Goal: Transaction & Acquisition: Purchase product/service

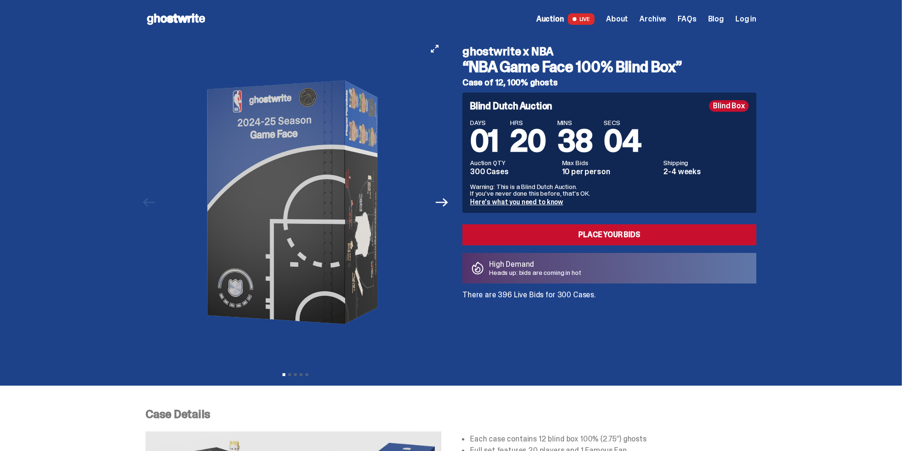
click at [436, 206] on button "Next" at bounding box center [441, 202] width 21 height 21
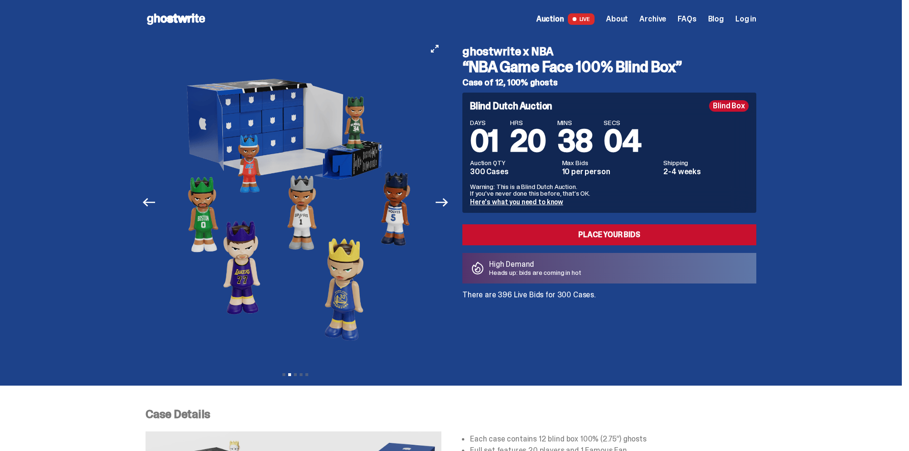
click at [436, 206] on button "Next" at bounding box center [441, 202] width 21 height 21
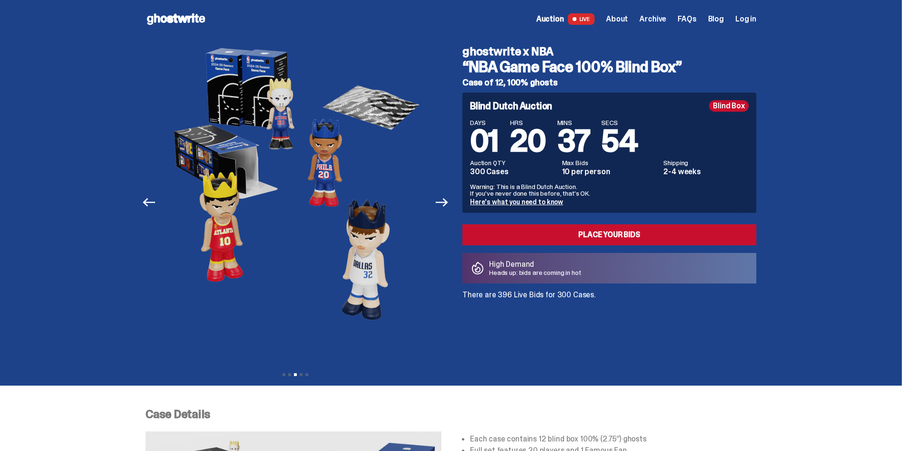
click at [564, 18] on span "Auction" at bounding box center [550, 19] width 28 height 8
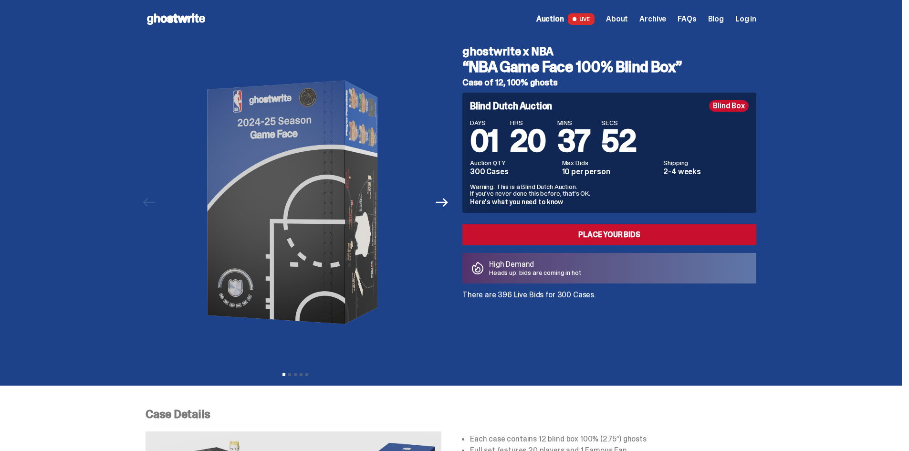
click at [168, 13] on icon at bounding box center [176, 18] width 61 height 15
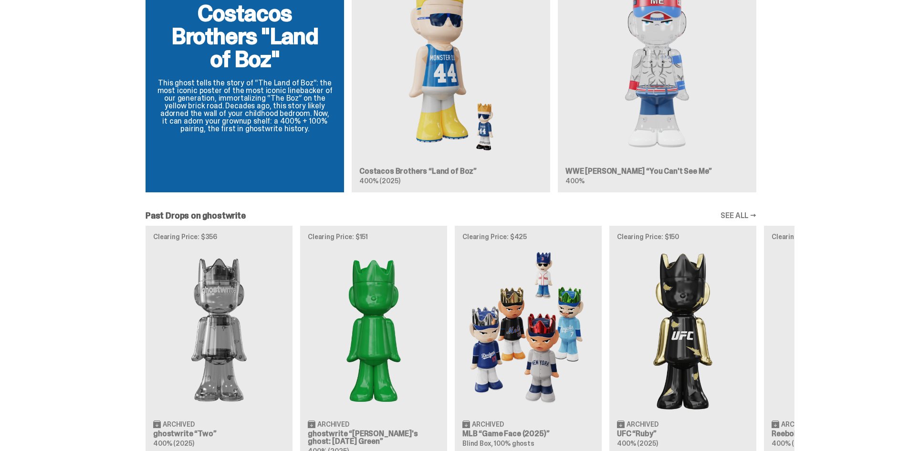
scroll to position [1107, 0]
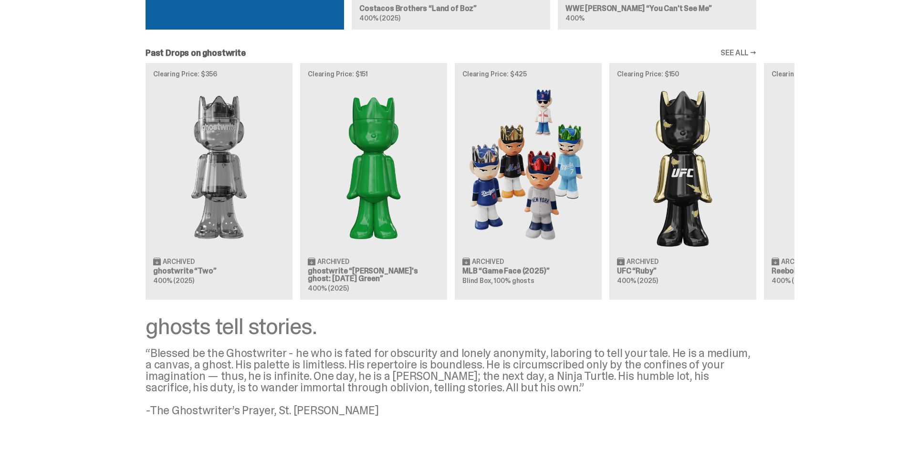
click at [729, 53] on link "SEE ALL →" at bounding box center [738, 53] width 36 height 8
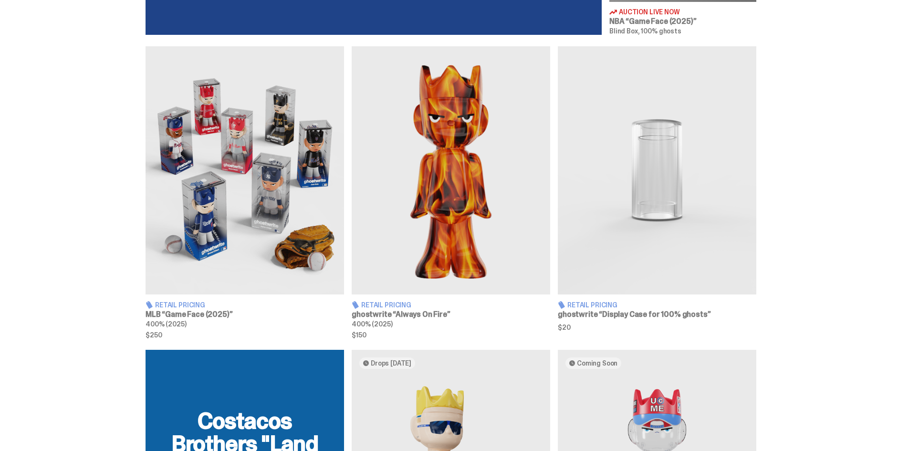
scroll to position [534, 0]
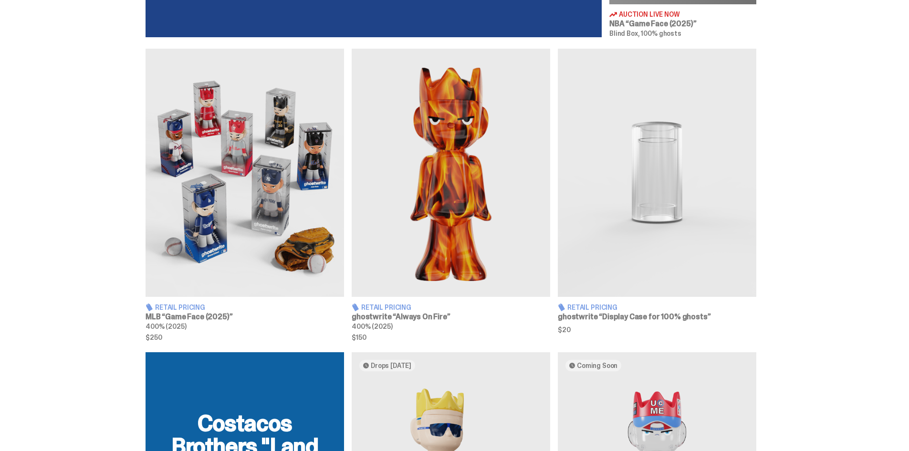
click at [458, 184] on img at bounding box center [451, 173] width 198 height 248
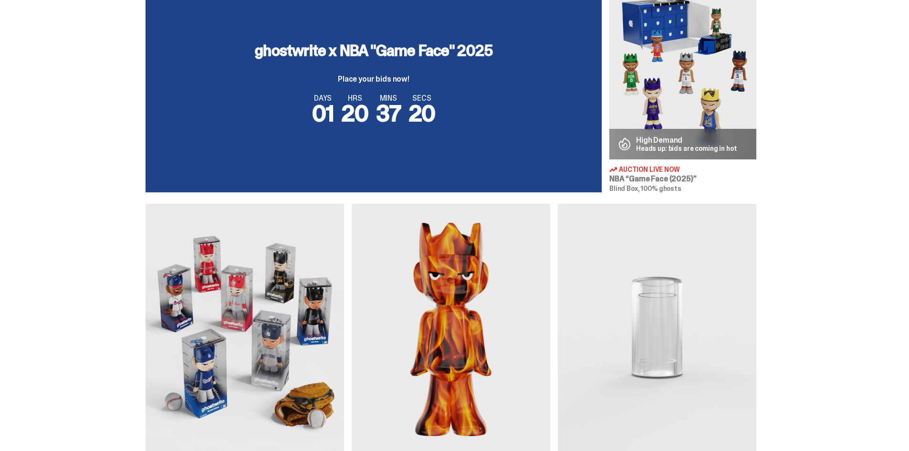
scroll to position [391, 0]
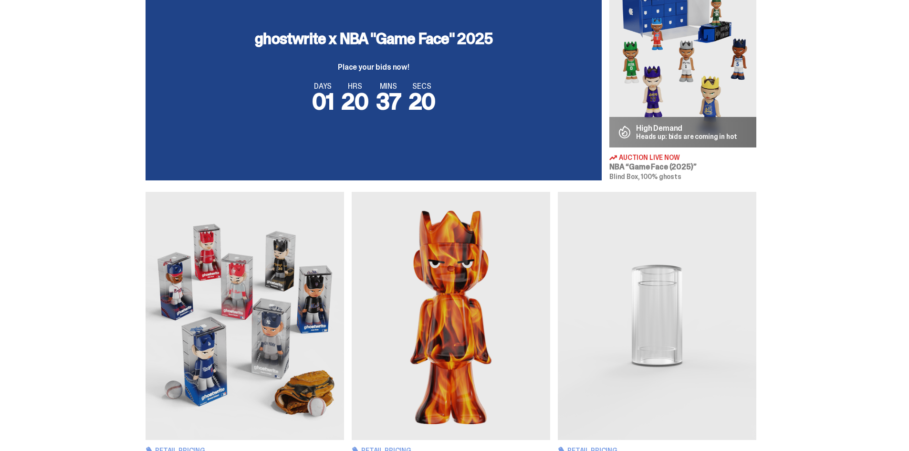
click at [339, 242] on img at bounding box center [245, 316] width 198 height 248
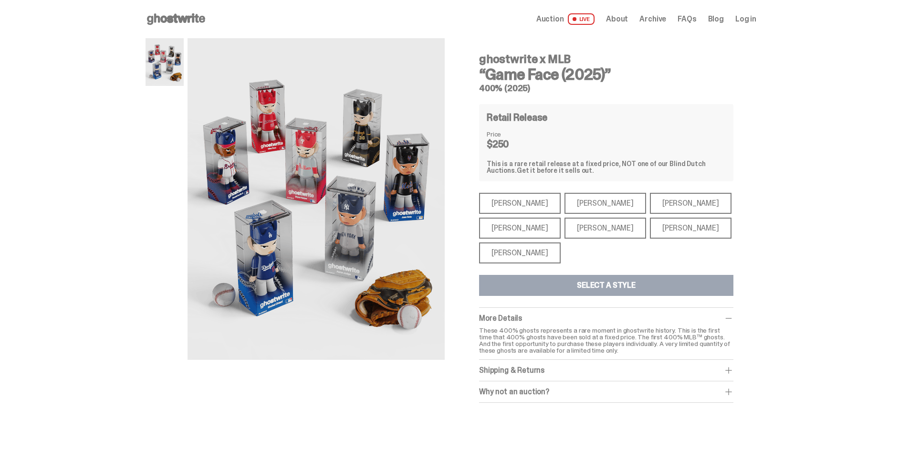
click at [564, 227] on div "[PERSON_NAME]" at bounding box center [605, 228] width 82 height 21
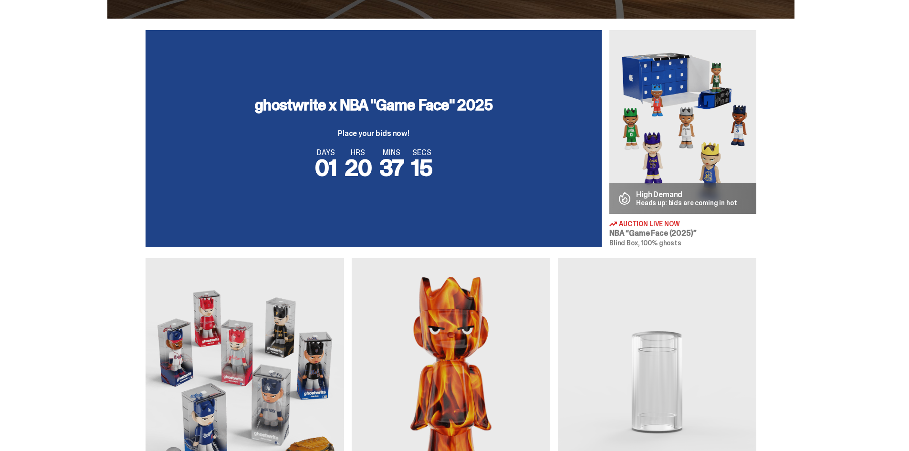
scroll to position [105, 0]
